Goal: Navigation & Orientation: Find specific page/section

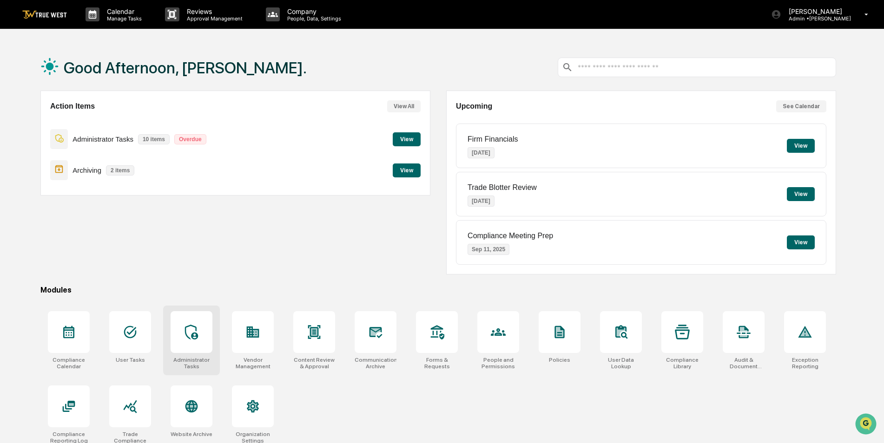
click at [200, 318] on div at bounding box center [191, 332] width 42 height 42
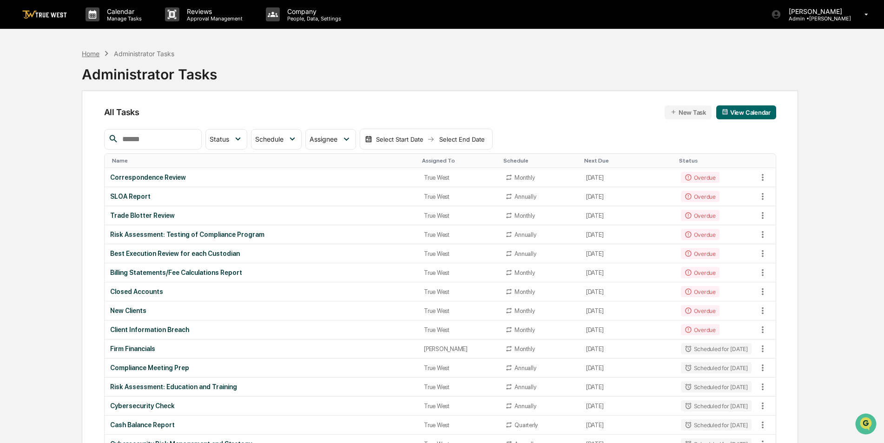
click at [87, 52] on div "Home" at bounding box center [91, 54] width 18 height 8
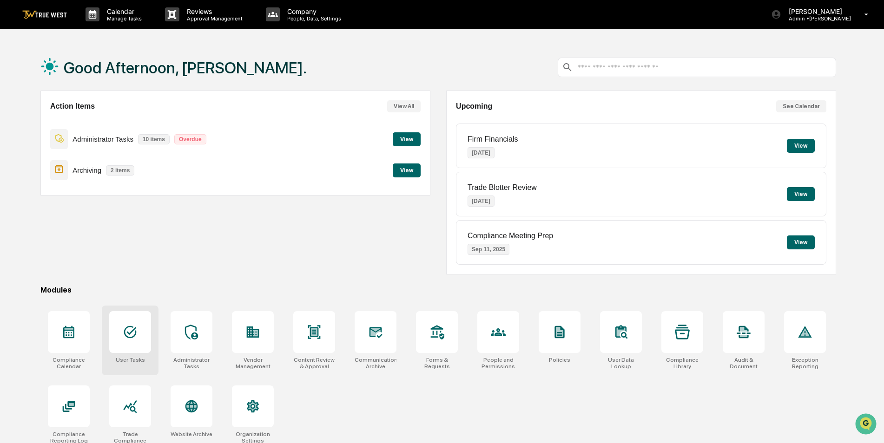
click at [125, 328] on icon at bounding box center [130, 332] width 15 height 15
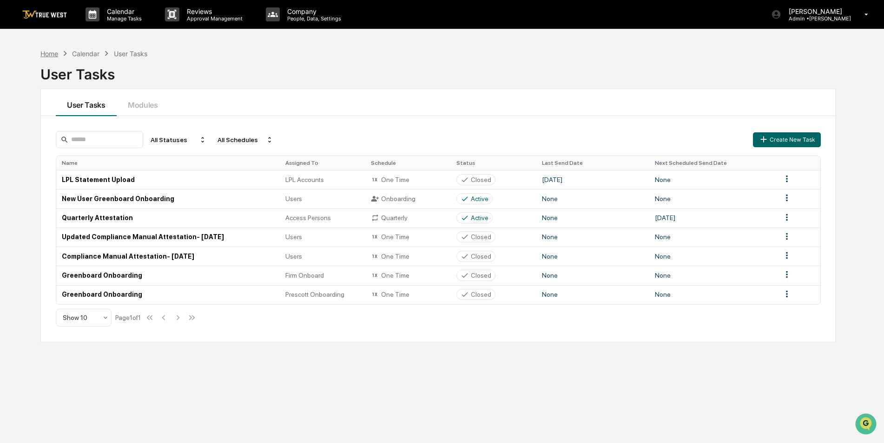
click at [44, 54] on div "Home" at bounding box center [49, 54] width 18 height 8
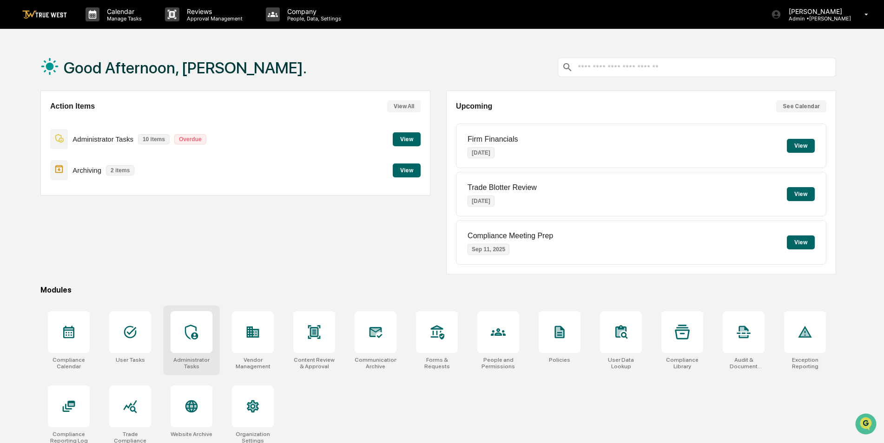
click at [191, 349] on div at bounding box center [191, 332] width 42 height 42
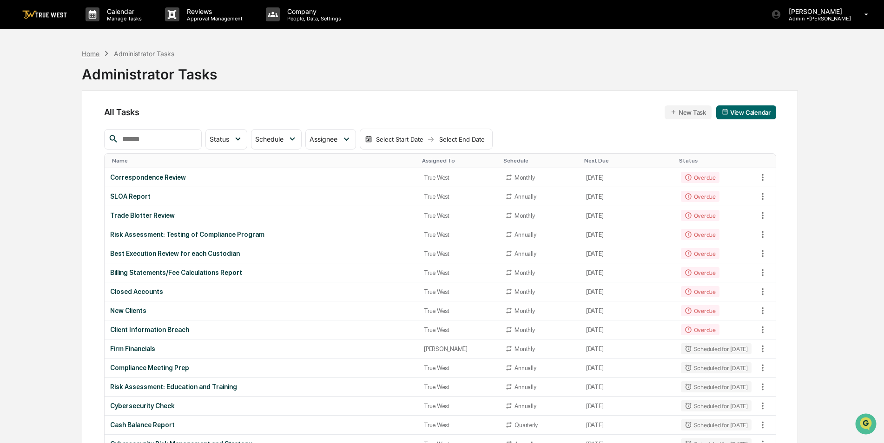
click at [92, 56] on div "Home" at bounding box center [91, 54] width 18 height 8
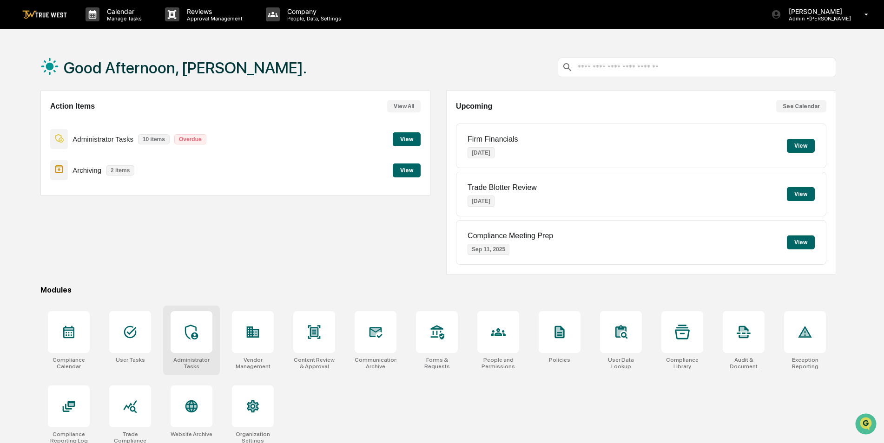
click at [190, 354] on div "Administrator Tasks" at bounding box center [191, 341] width 57 height 70
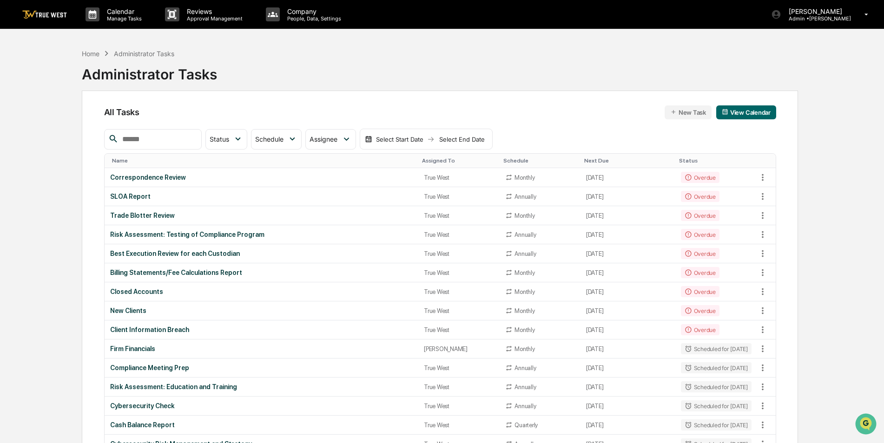
click at [433, 161] on div "Assigned To" at bounding box center [459, 160] width 74 height 7
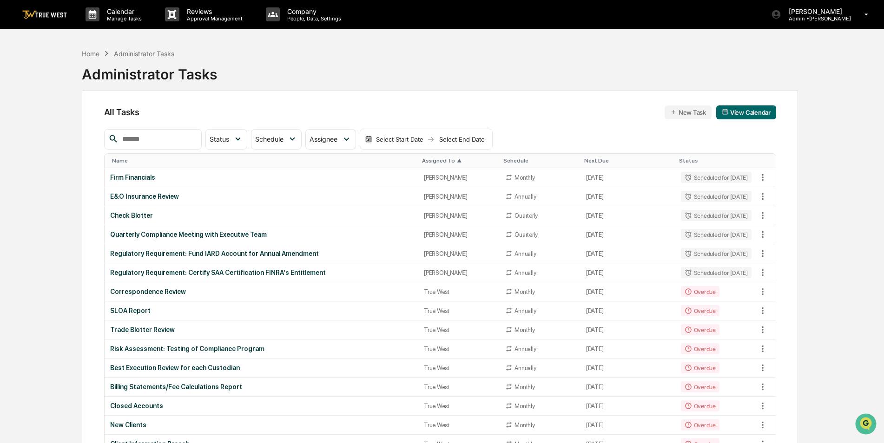
click at [679, 159] on div "Status" at bounding box center [716, 160] width 74 height 7
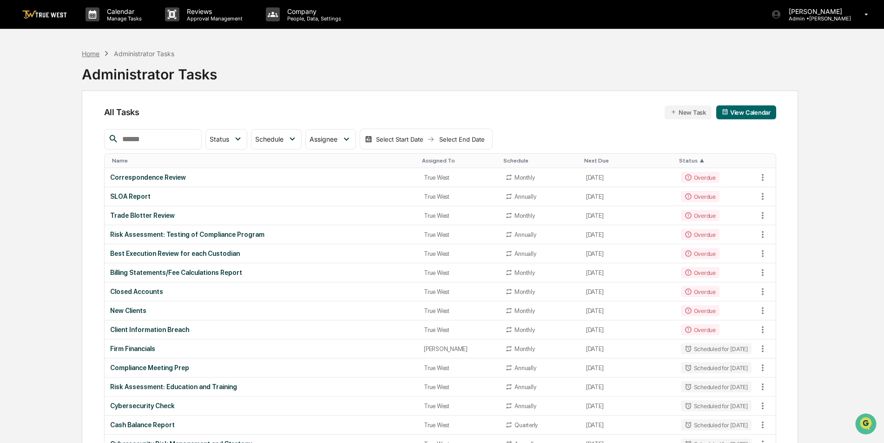
click at [88, 52] on div "Home" at bounding box center [91, 54] width 18 height 8
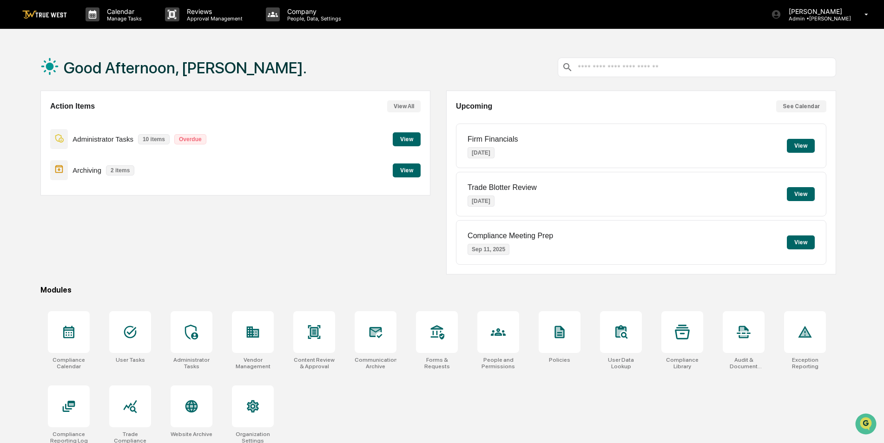
click at [406, 169] on button "View" at bounding box center [407, 171] width 28 height 14
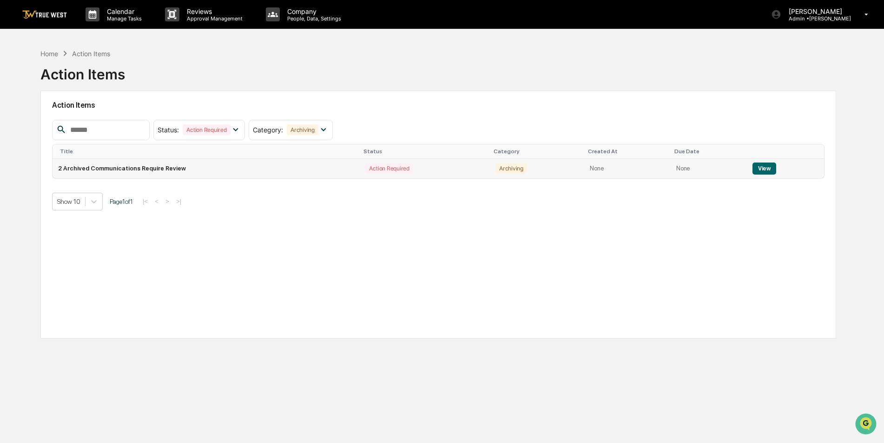
click at [757, 170] on button "View" at bounding box center [764, 169] width 24 height 12
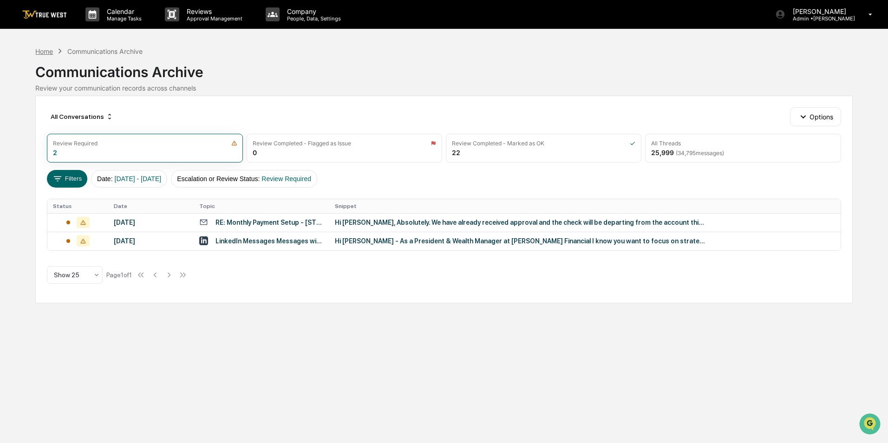
click at [44, 52] on div "Home" at bounding box center [44, 51] width 18 height 8
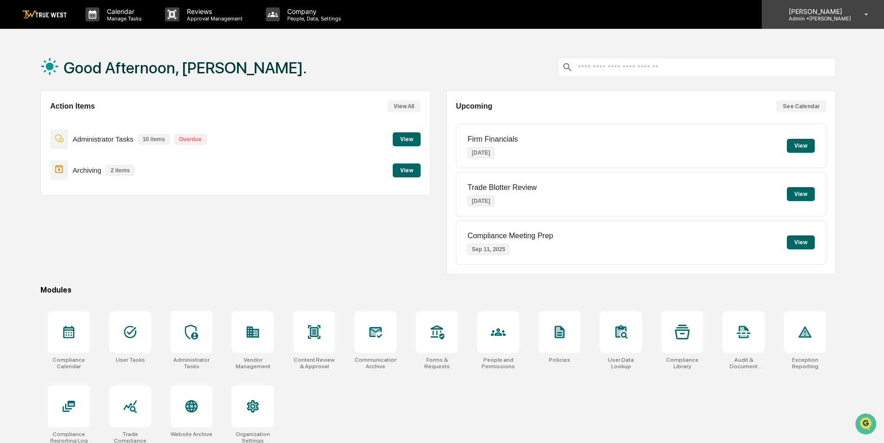
click at [822, 20] on p "Admin • [GEOGRAPHIC_DATA]" at bounding box center [816, 18] width 70 height 7
click at [823, 15] on p "Admin • [GEOGRAPHIC_DATA]" at bounding box center [816, 18] width 70 height 7
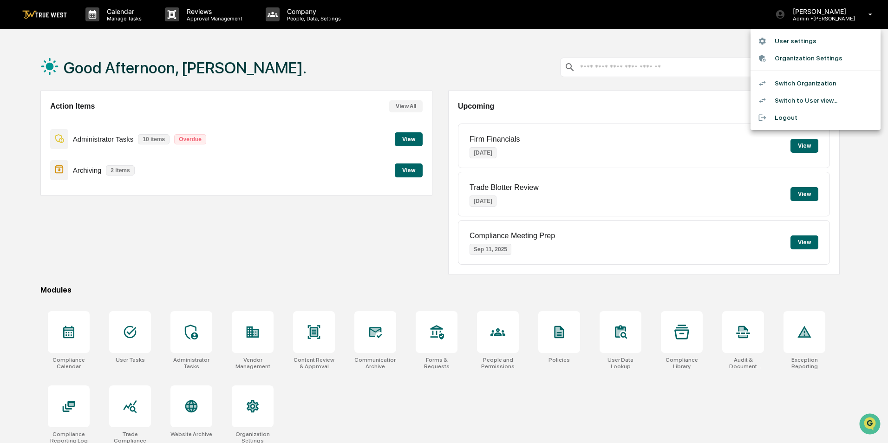
click at [801, 81] on li "Switch Organization" at bounding box center [816, 83] width 130 height 17
